Goal: Navigation & Orientation: Find specific page/section

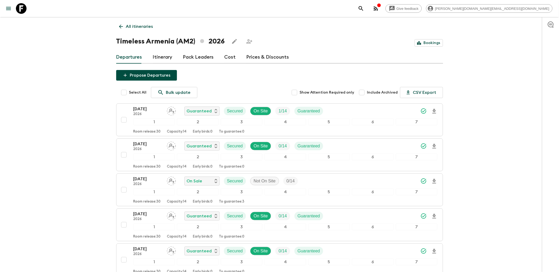
click at [17, 7] on icon at bounding box center [21, 8] width 11 height 11
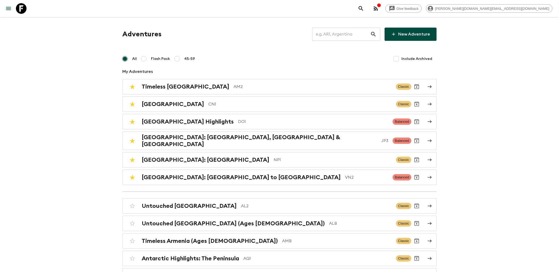
click at [27, 11] on link at bounding box center [21, 8] width 15 height 15
